Goal: Find specific page/section: Find specific page/section

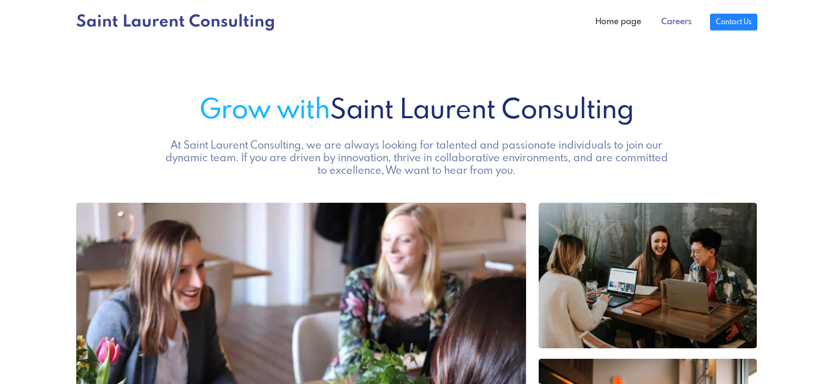
click at [679, 25] on link "Careers" at bounding box center [676, 22] width 50 height 21
click at [681, 22] on link "Careers" at bounding box center [676, 22] width 50 height 21
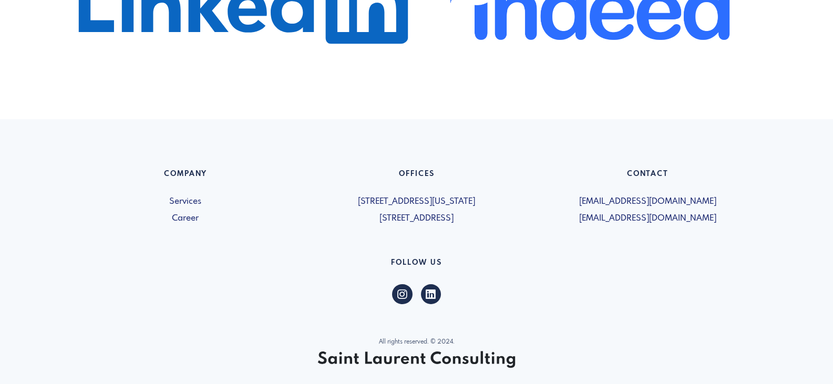
scroll to position [683, 0]
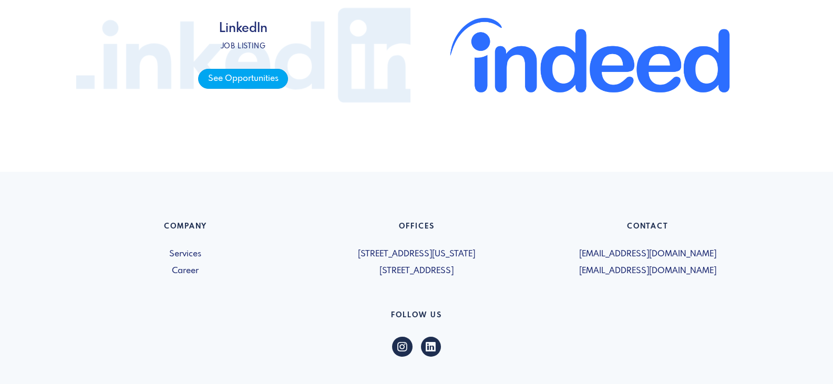
click at [230, 77] on span "See Opportunities" at bounding box center [243, 79] width 90 height 21
